Goal: Transaction & Acquisition: Obtain resource

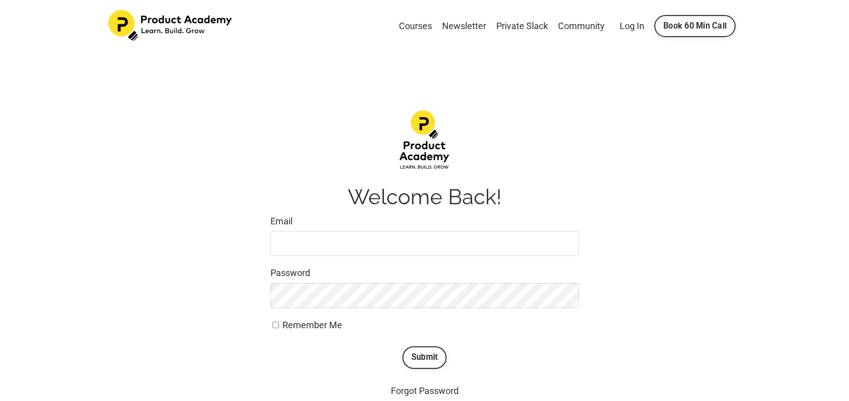
click at [307, 243] on input "Email" at bounding box center [424, 243] width 308 height 25
type input "[PERSON_NAME][EMAIL_ADDRESS][PERSON_NAME][DOMAIN_NAME]"
click at [421, 360] on button "Submit" at bounding box center [424, 357] width 45 height 22
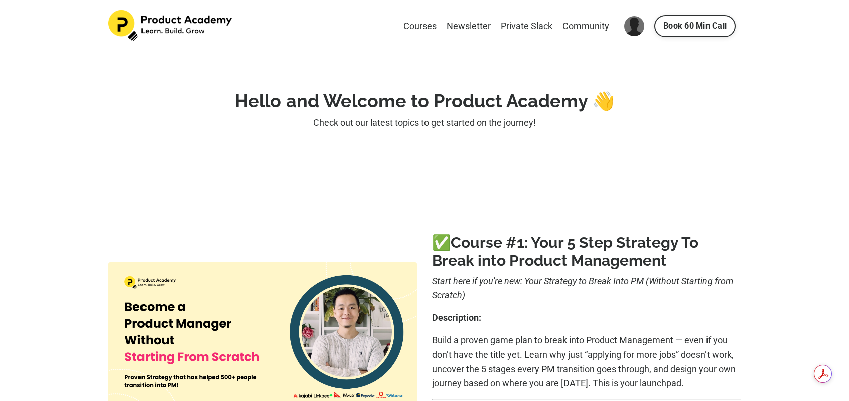
click at [526, 26] on link "Private Slack" at bounding box center [527, 26] width 52 height 15
click at [418, 25] on link "Courses" at bounding box center [419, 26] width 33 height 15
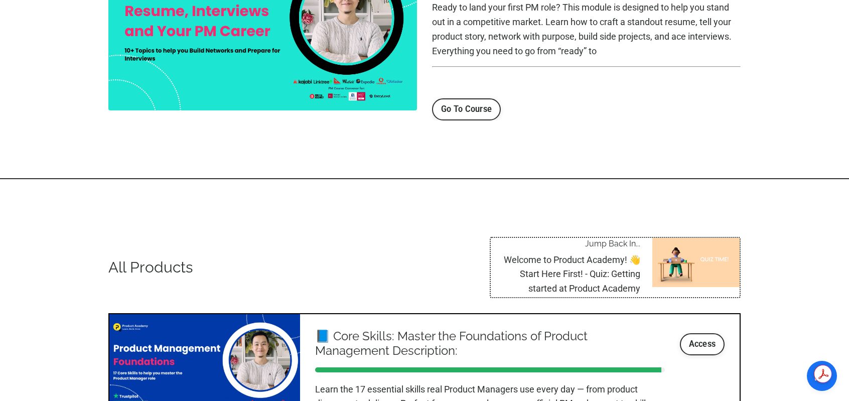
scroll to position [1263, 0]
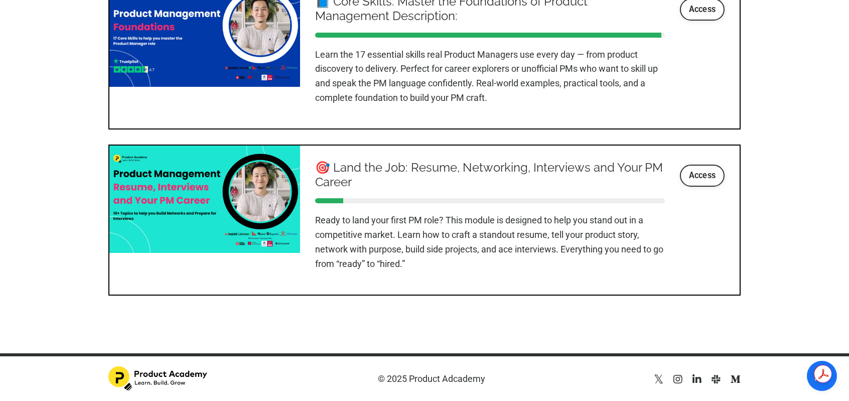
click at [714, 378] on icon at bounding box center [715, 379] width 9 height 10
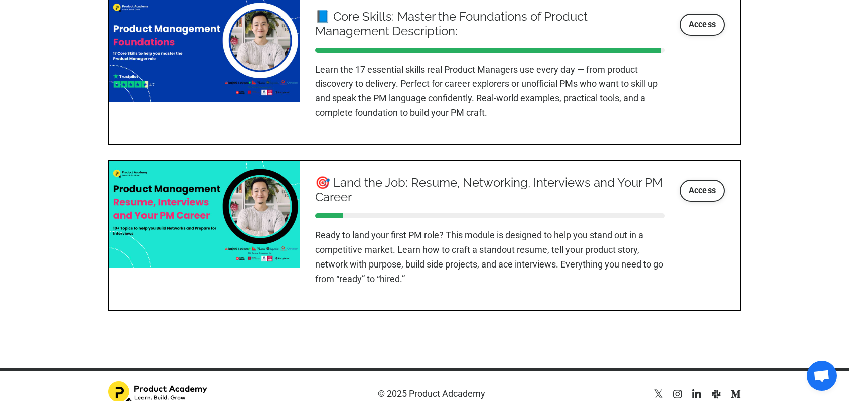
scroll to position [1263, 0]
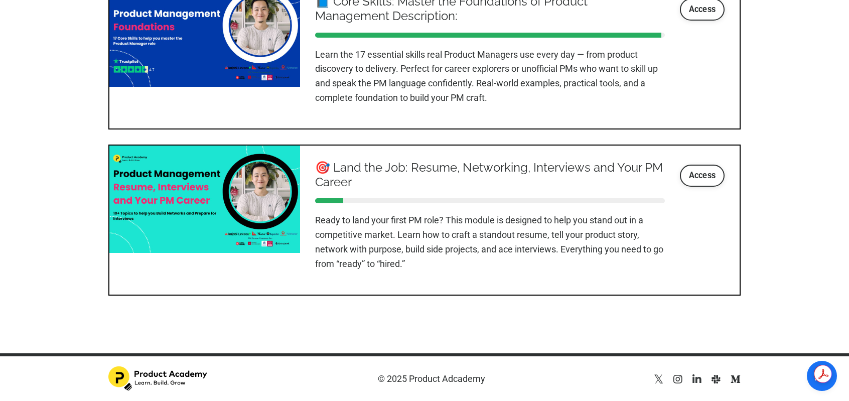
click at [696, 377] on icon at bounding box center [696, 379] width 9 height 10
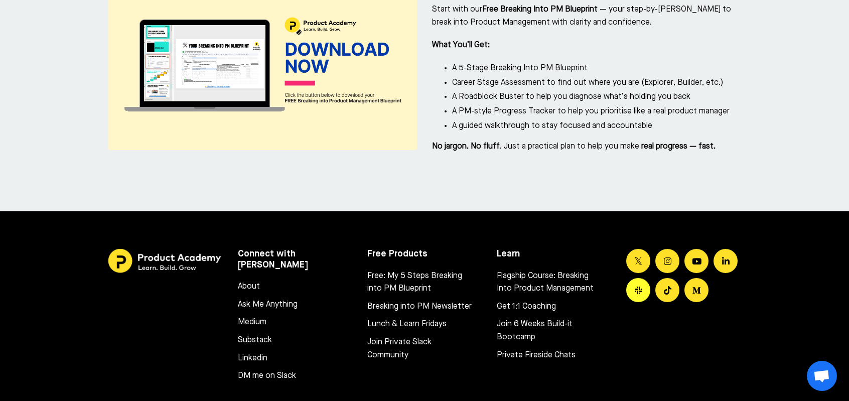
scroll to position [4650, 0]
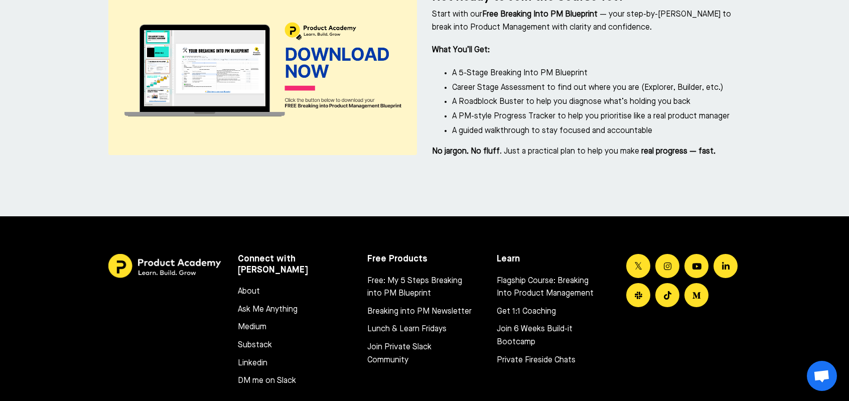
click at [657, 248] on div at bounding box center [682, 281] width 129 height 71
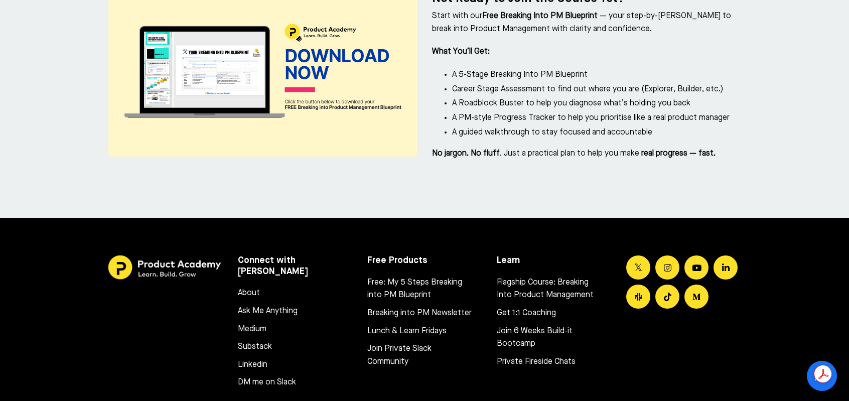
scroll to position [4667, 0]
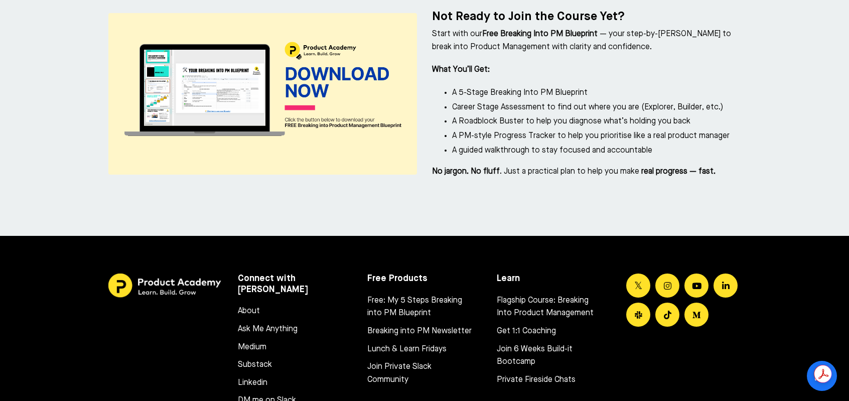
click at [312, 300] on div "About Ask Me Anything Medium Substack Linkedin DM me on Slack" at bounding box center [295, 353] width 114 height 107
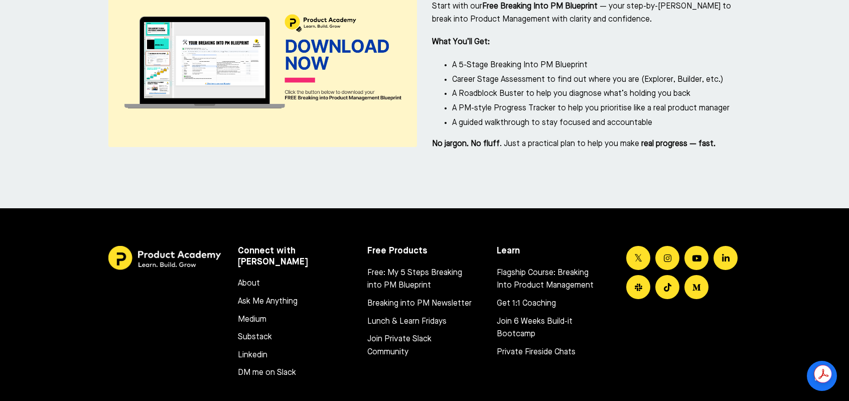
scroll to position [4620, 0]
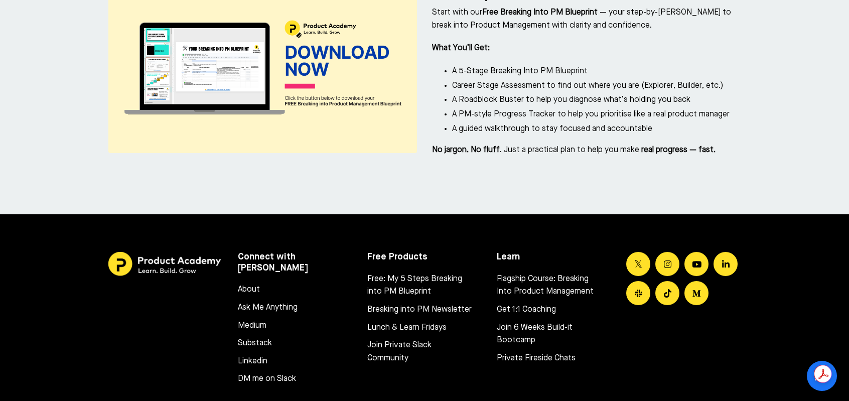
click at [388, 339] on link "Join Private Slack Community" at bounding box center [419, 352] width 104 height 26
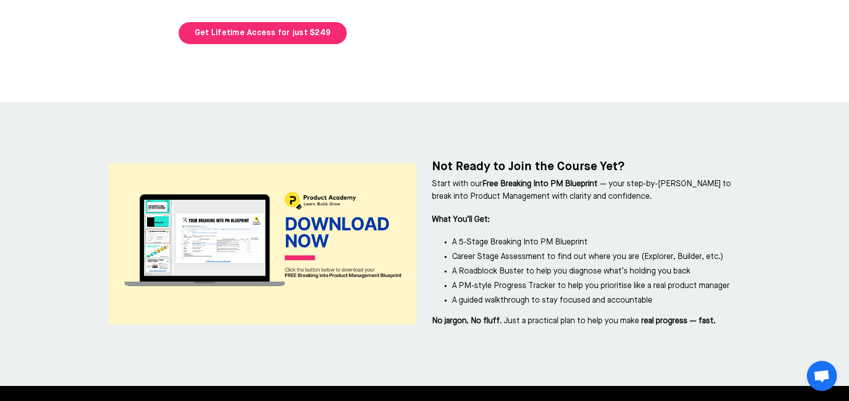
scroll to position [4453, 0]
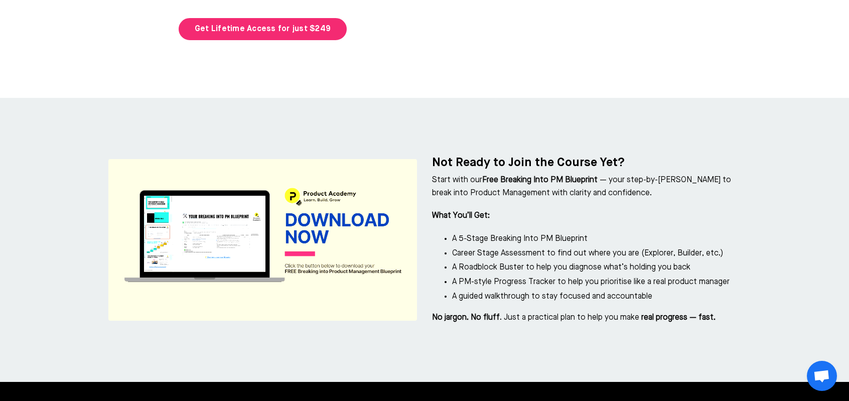
click at [325, 170] on img at bounding box center [262, 239] width 308 height 161
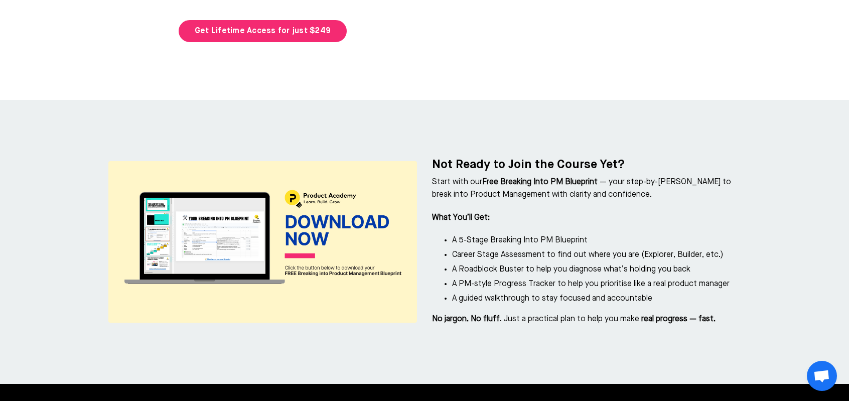
scroll to position [4499, 0]
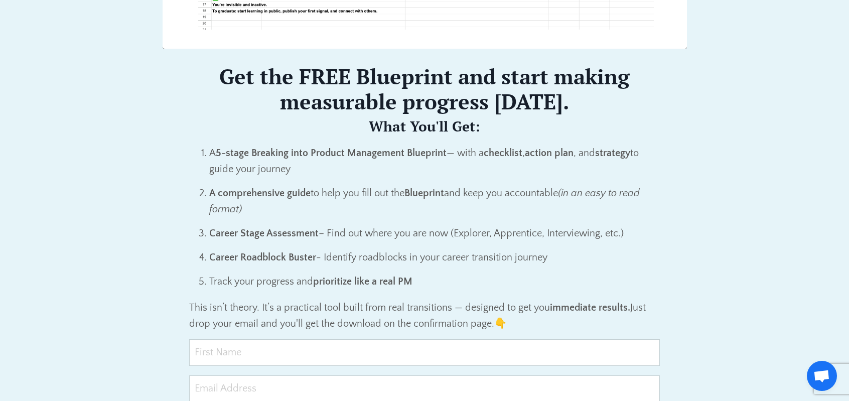
scroll to position [669, 0]
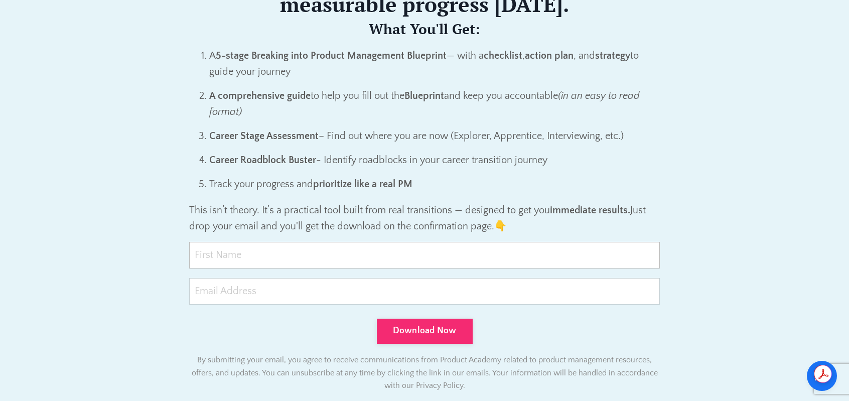
click at [238, 247] on input "text" at bounding box center [424, 255] width 470 height 27
type input "Tamy"
type input "tamy.matsumoto@gmail.com"
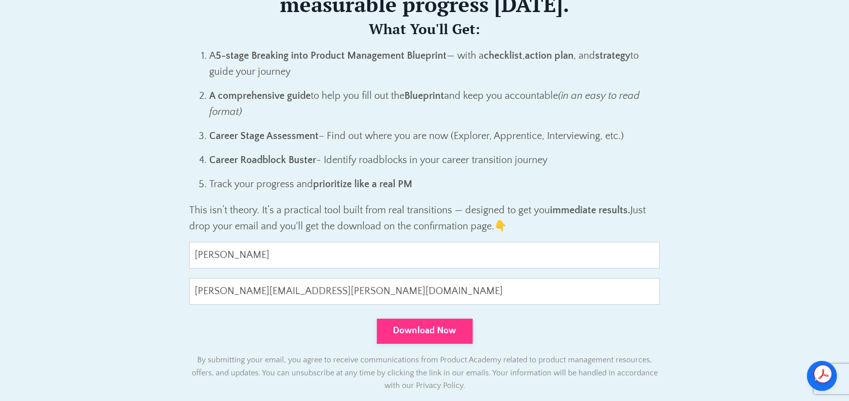
click at [429, 332] on button "Download Now" at bounding box center [425, 330] width 96 height 25
type input "0cAFcWeA7NasmAIn88lxR5eyxOhqgZ7khllvxztRlauKZH0FKxO8ikzpWMuMkOSrQNEB6-sCkjiVNX2…"
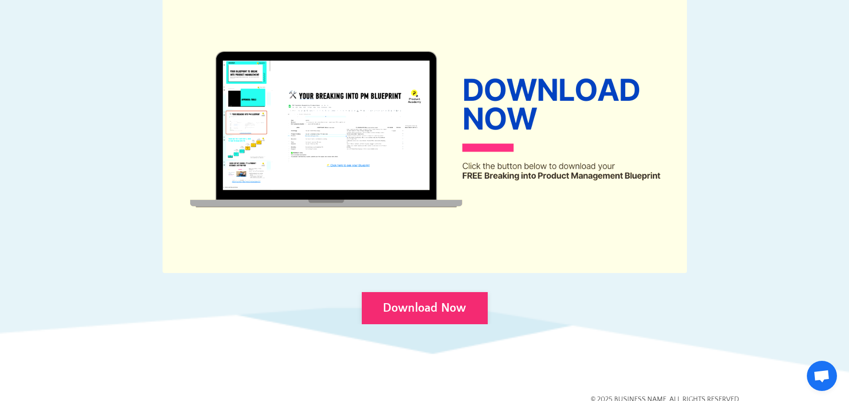
scroll to position [550, 0]
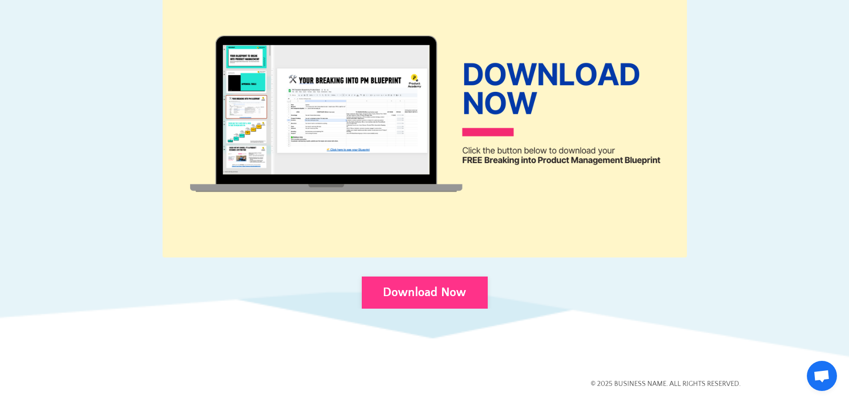
drag, startPoint x: 434, startPoint y: 281, endPoint x: 441, endPoint y: 278, distance: 7.6
click at [435, 281] on link "Download Now" at bounding box center [425, 292] width 126 height 32
